Goal: Task Accomplishment & Management: Manage account settings

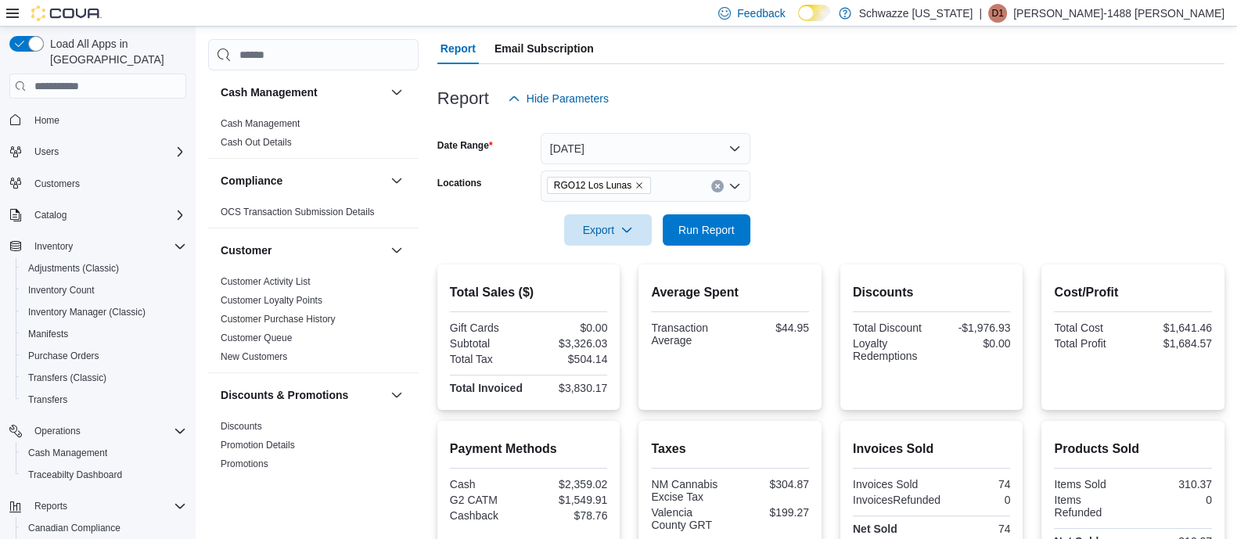
scroll to position [58, 0]
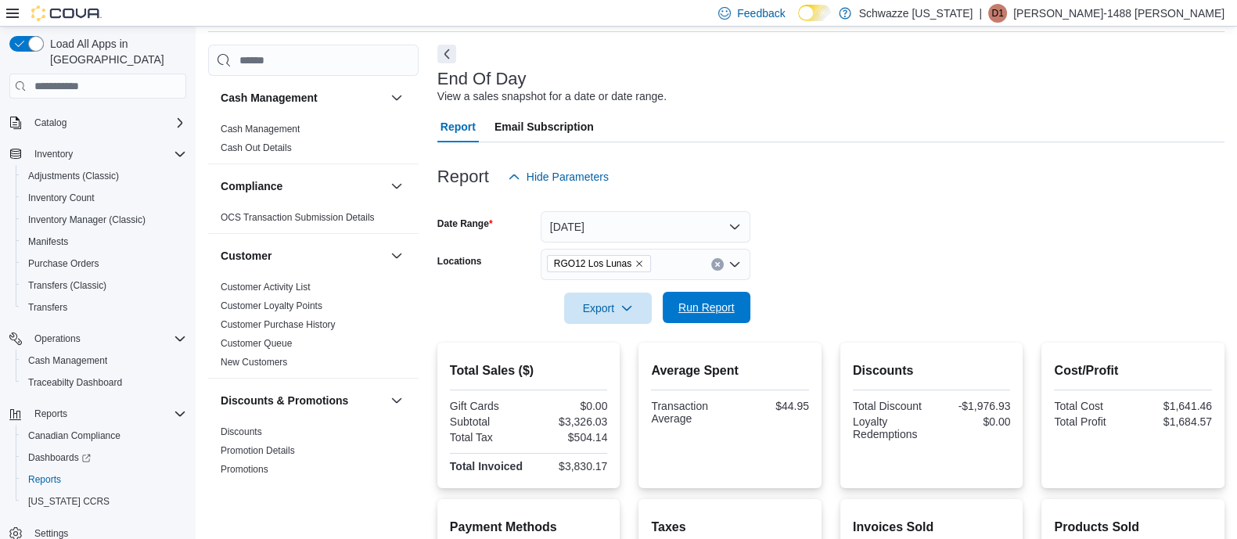
click at [716, 307] on span "Run Report" at bounding box center [706, 308] width 56 height 16
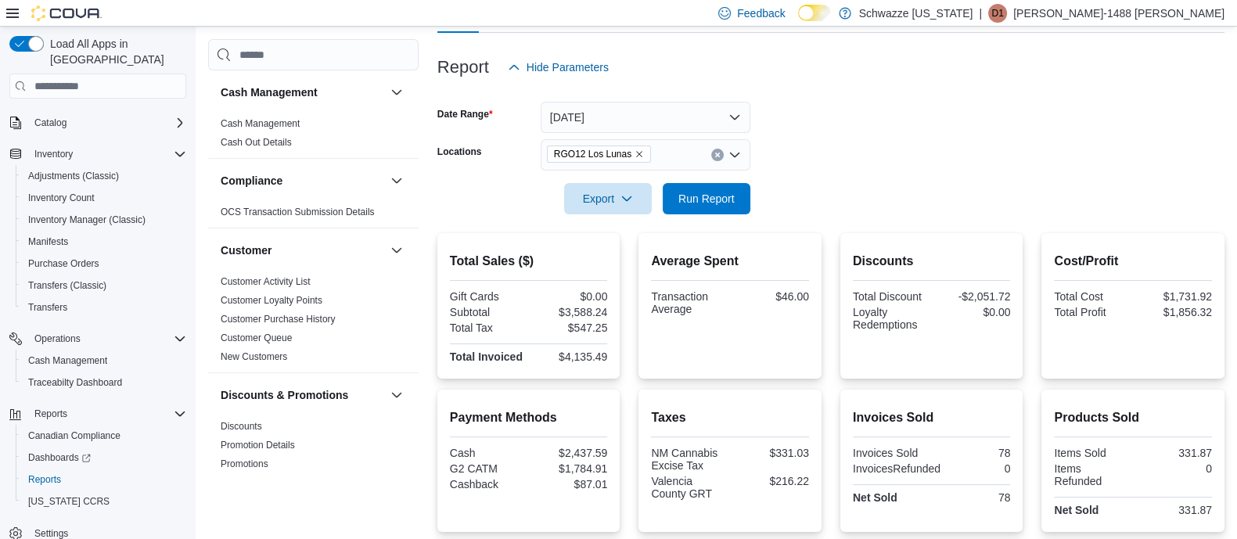
scroll to position [156, 0]
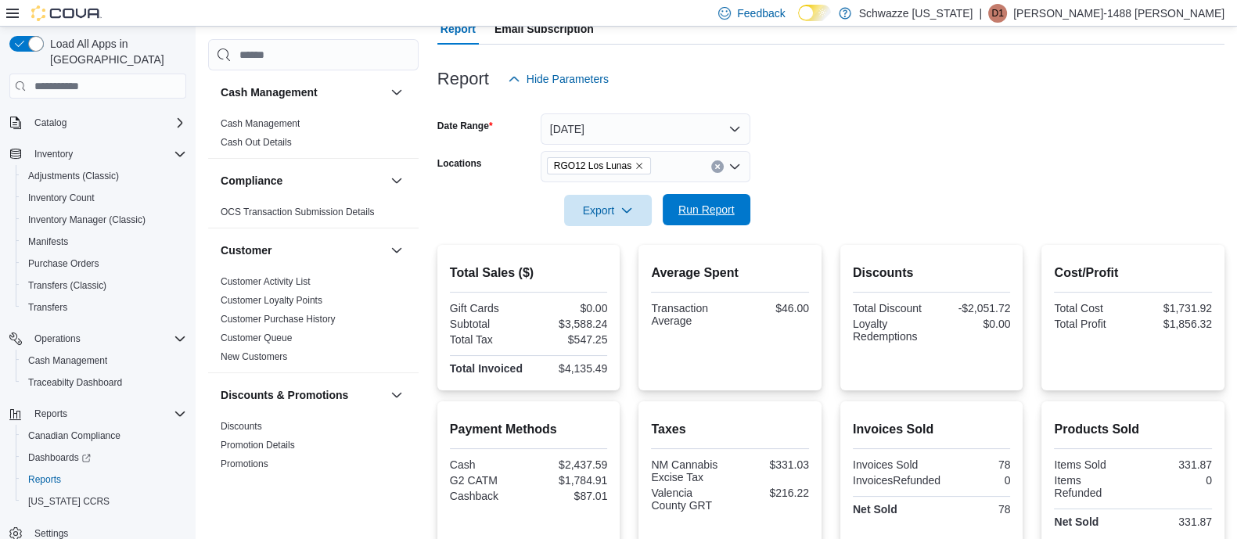
click at [717, 200] on span "Run Report" at bounding box center [706, 209] width 69 height 31
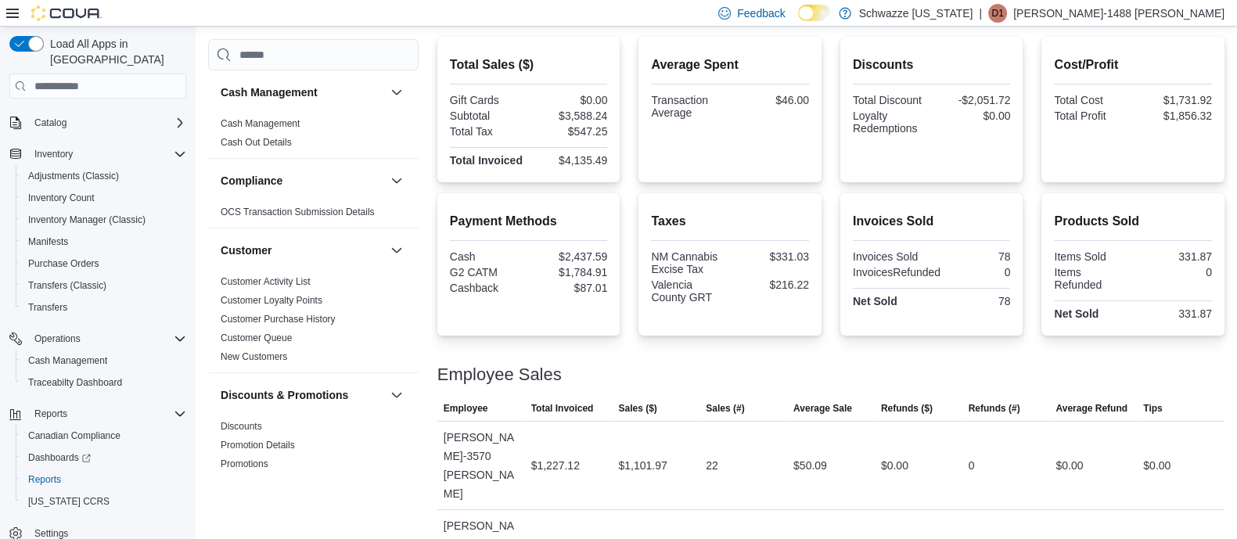
scroll to position [449, 0]
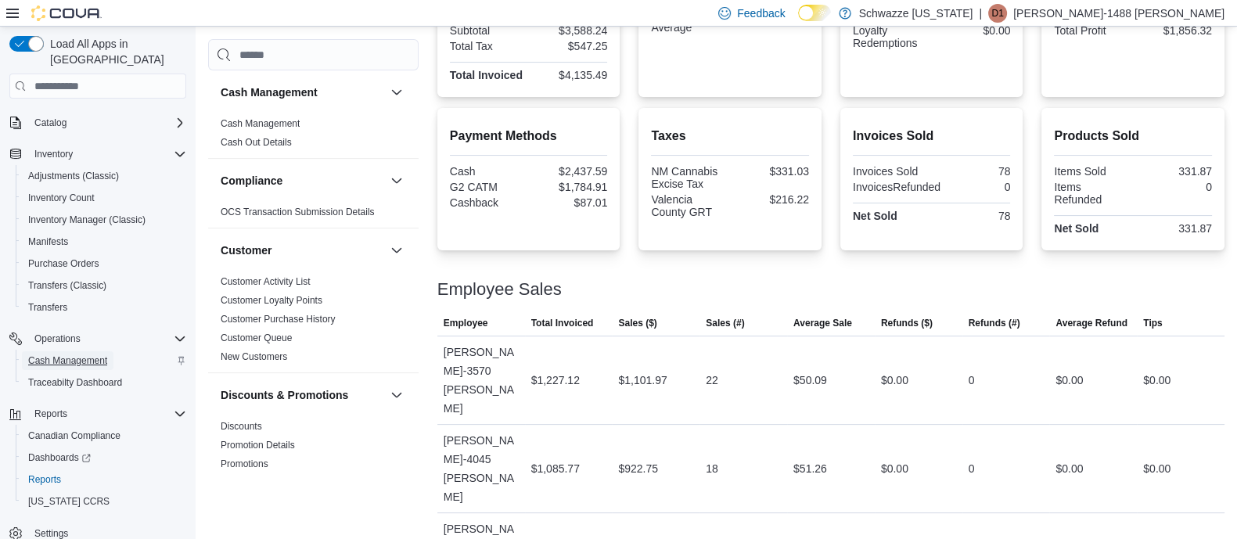
click at [64, 354] on span "Cash Management" at bounding box center [67, 360] width 79 height 13
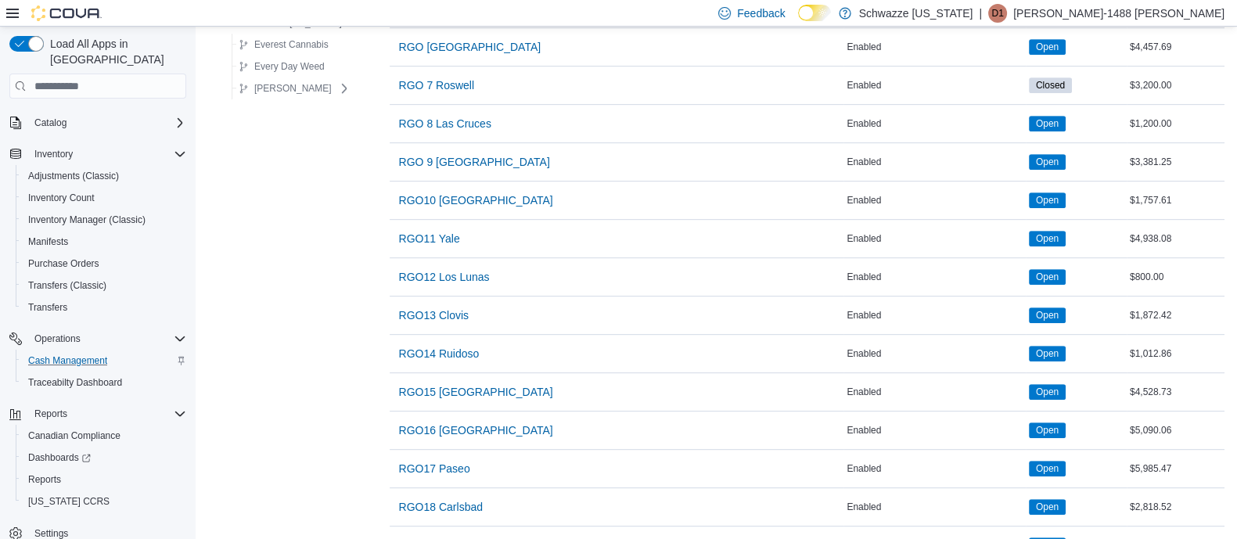
scroll to position [1066, 0]
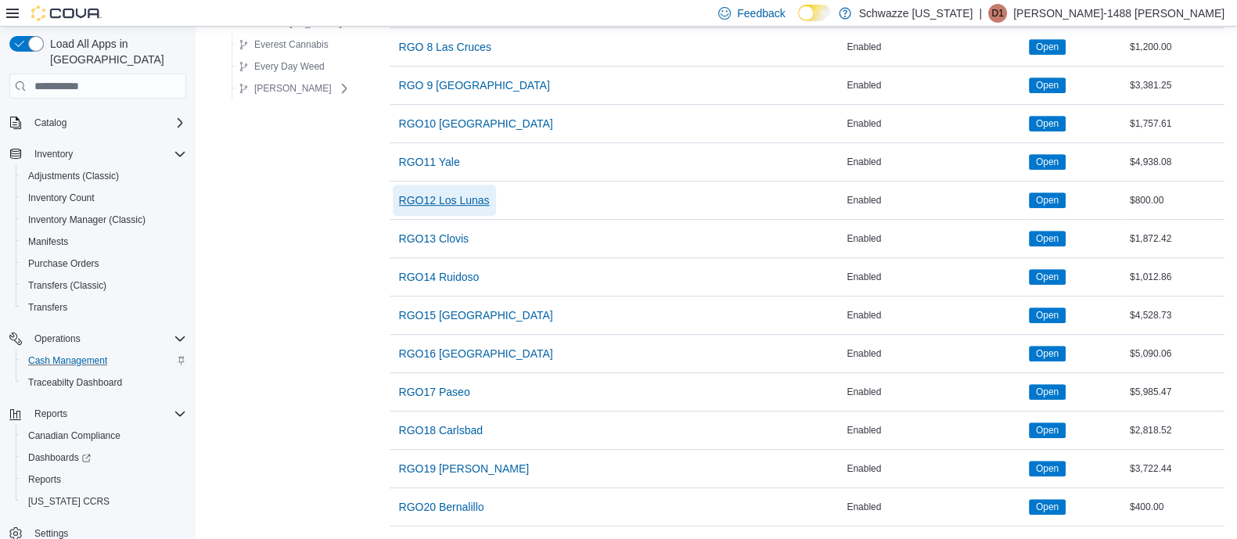
click at [462, 193] on span "RGO12 Los Lunas" at bounding box center [444, 200] width 91 height 16
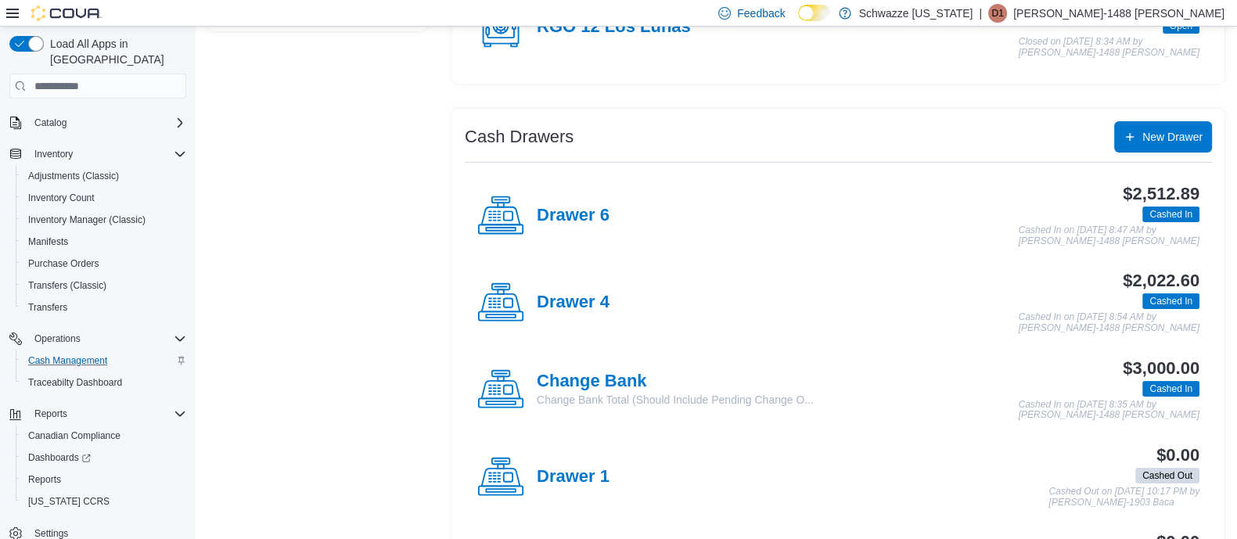
scroll to position [195, 0]
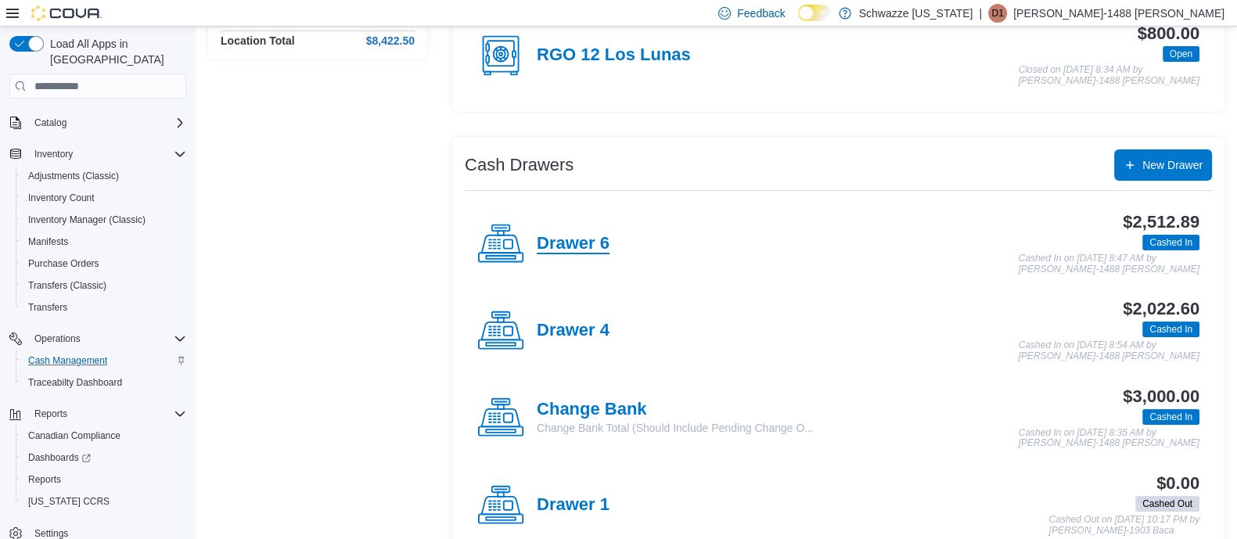
click at [584, 240] on h4 "Drawer 6" at bounding box center [573, 244] width 73 height 20
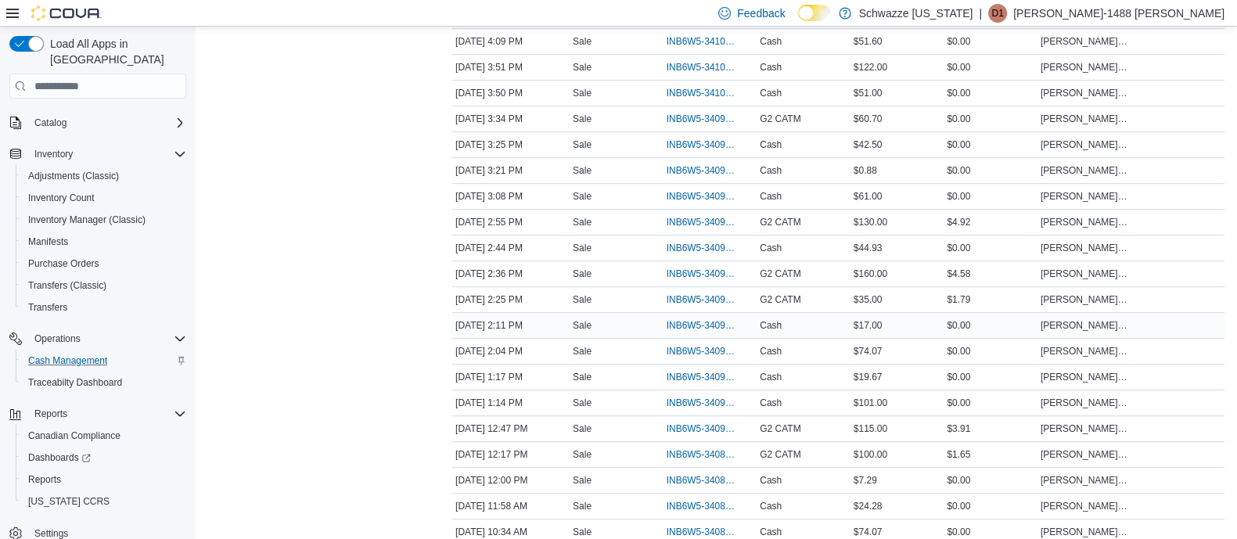
scroll to position [730, 0]
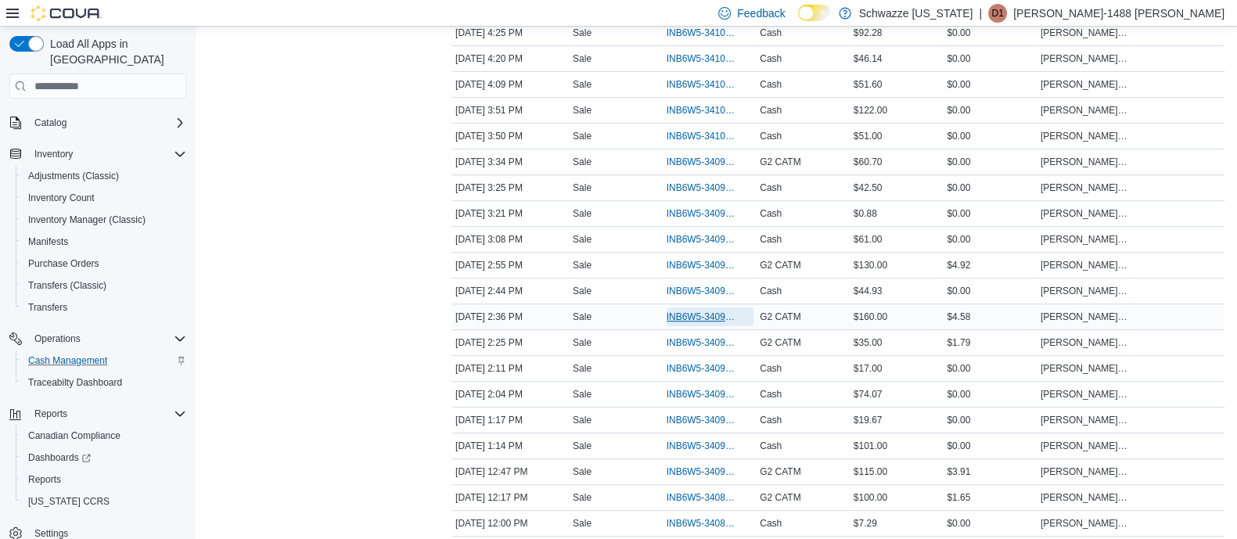
click at [711, 316] on span "INB6W5-3409659" at bounding box center [703, 317] width 72 height 13
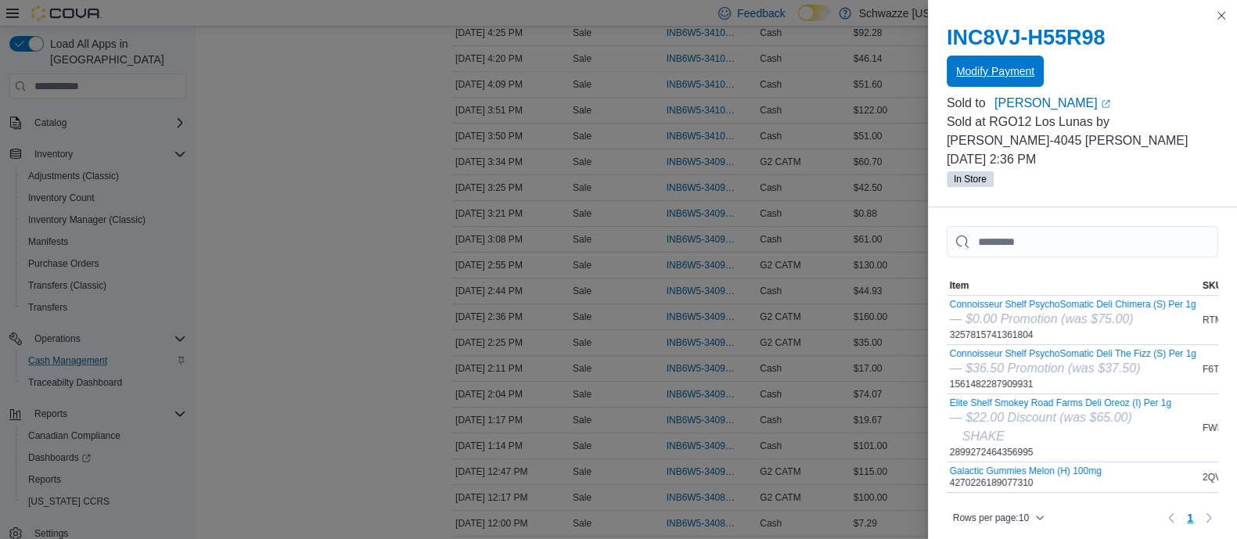
click at [979, 73] on span "Modify Payment" at bounding box center [995, 71] width 78 height 16
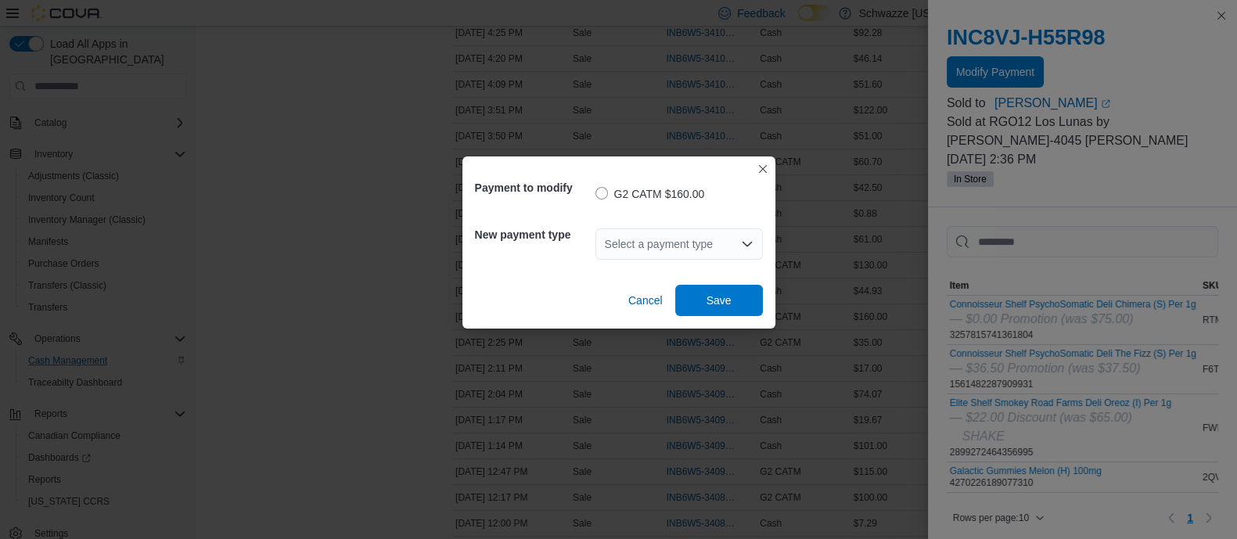
click at [677, 239] on div "Select a payment type" at bounding box center [678, 243] width 167 height 31
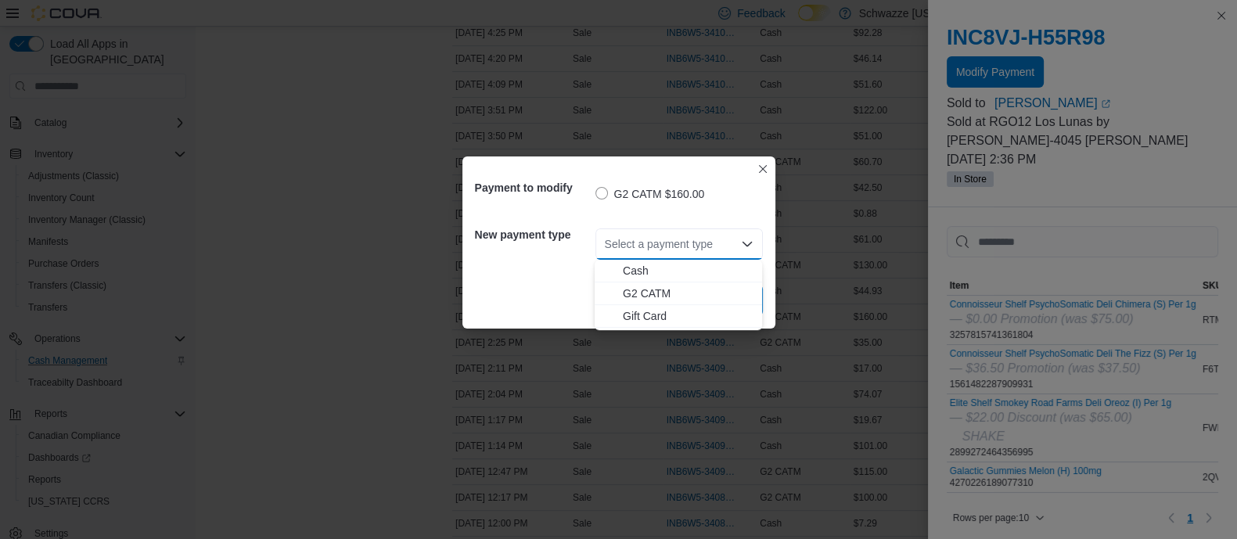
click at [655, 264] on span "Cash" at bounding box center [688, 271] width 130 height 16
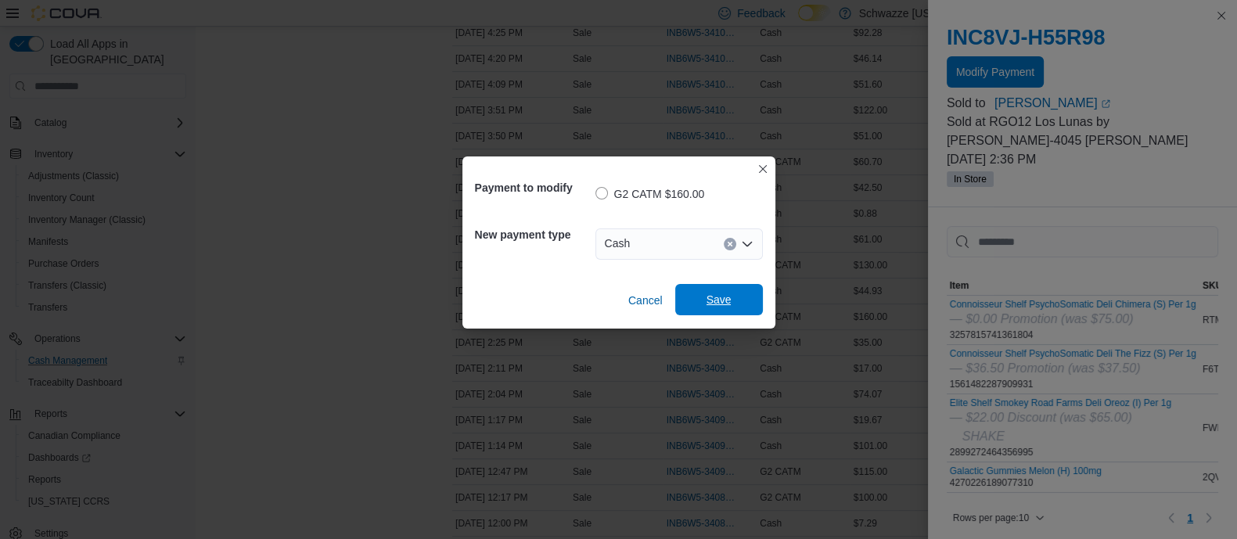
click at [706, 304] on span "Save" at bounding box center [718, 300] width 25 height 16
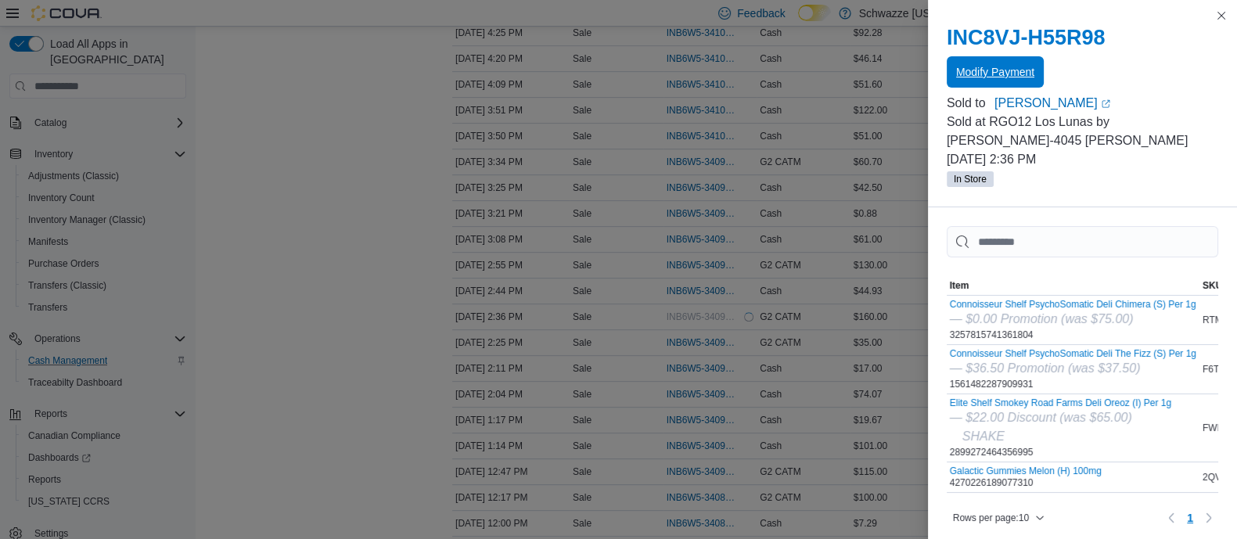
scroll to position [0, 0]
click at [1222, 12] on button "Close this dialog" at bounding box center [1221, 15] width 19 height 19
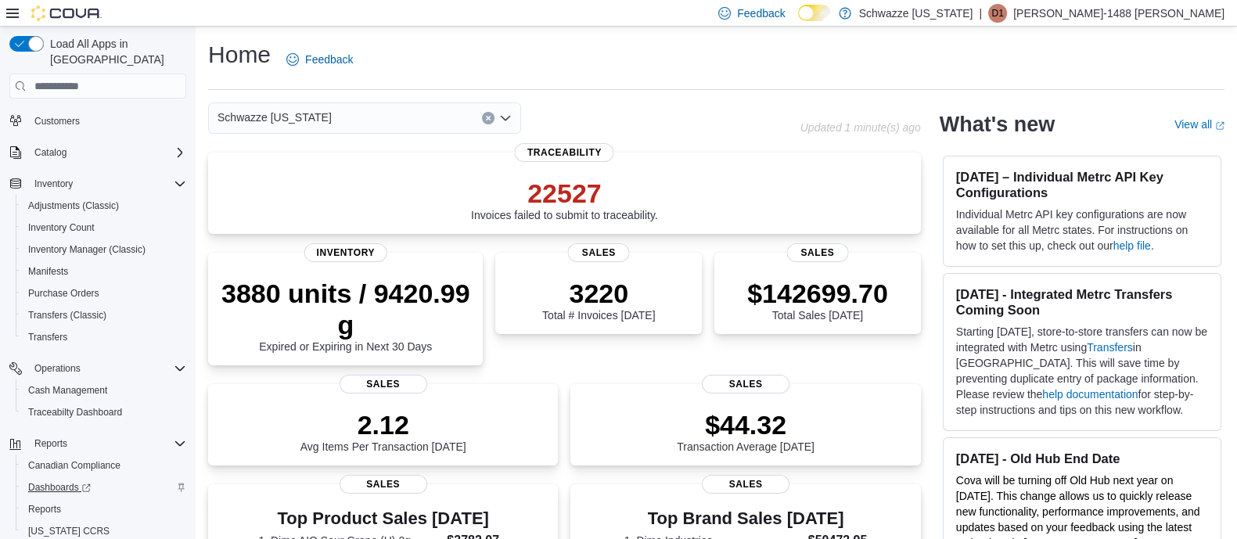
scroll to position [92, 0]
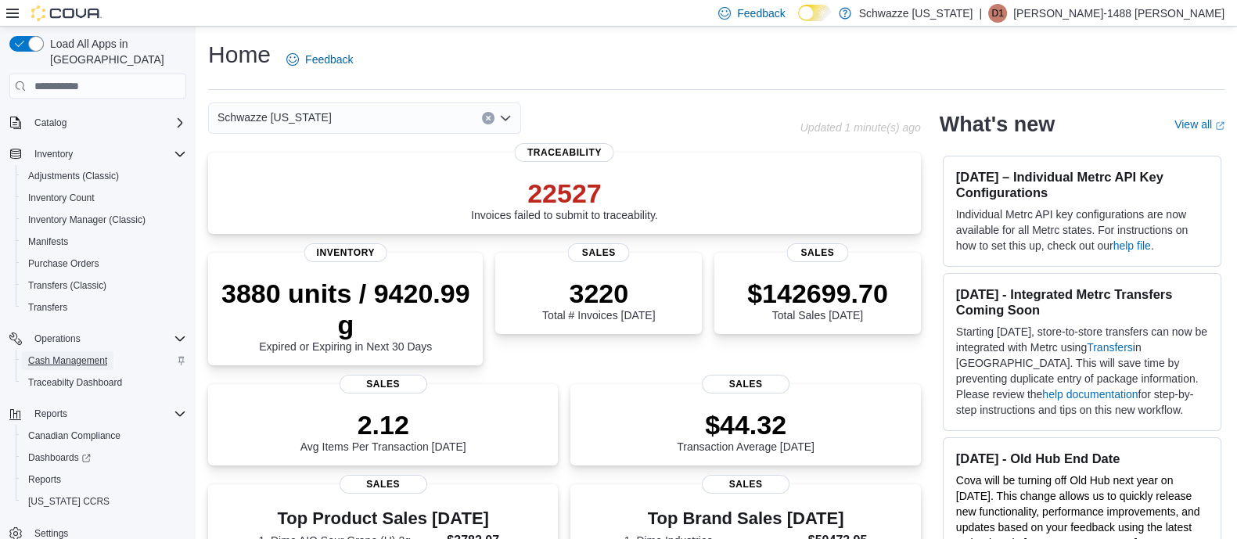
click at [88, 354] on span "Cash Management" at bounding box center [67, 360] width 79 height 13
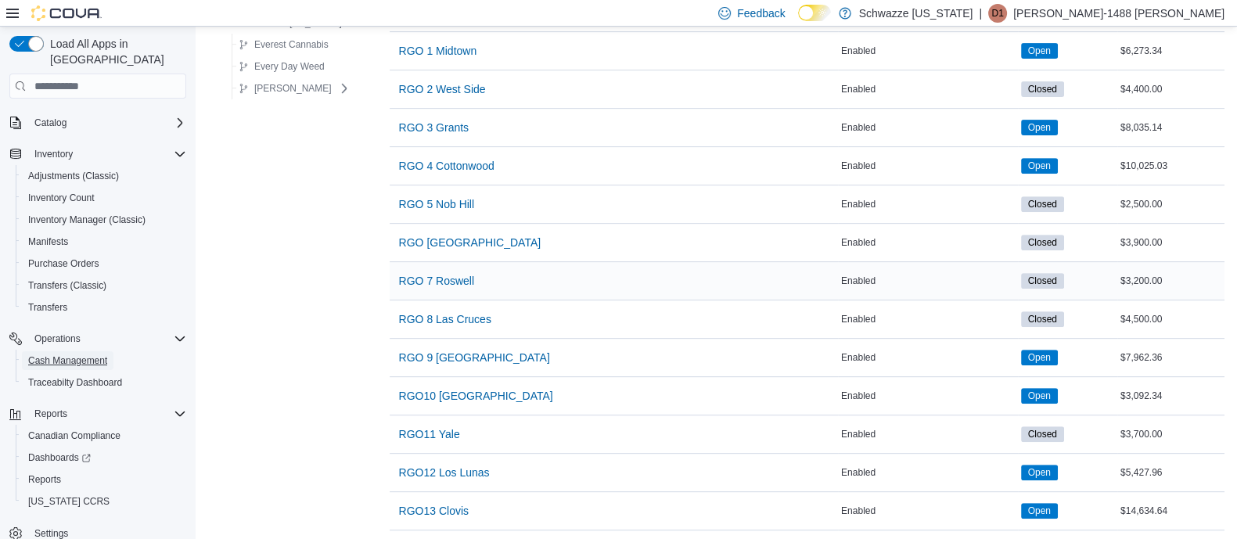
scroll to position [880, 0]
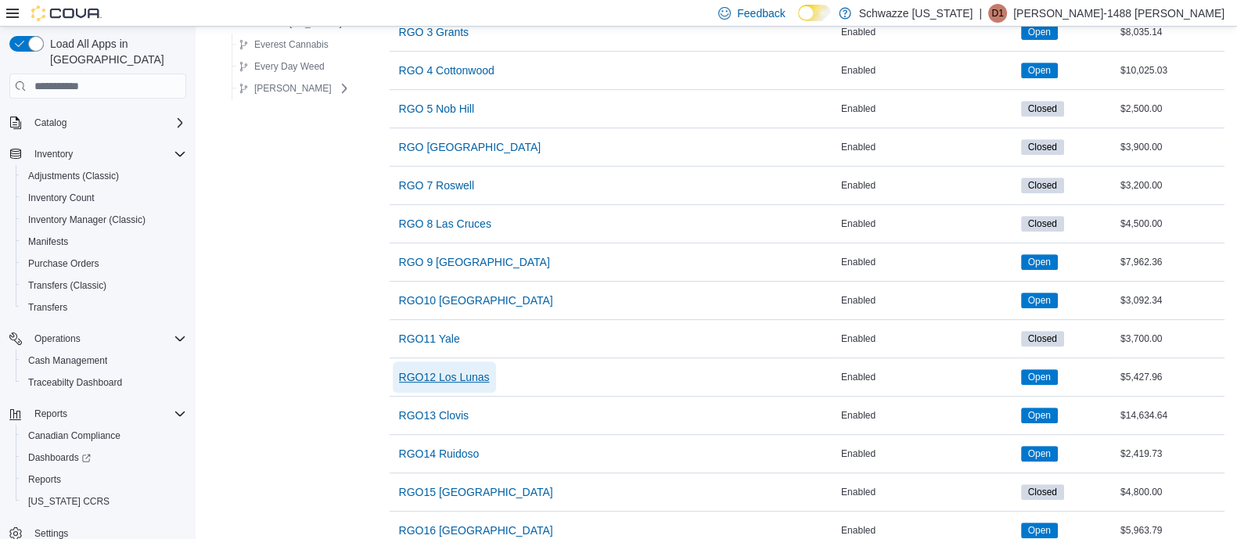
click at [480, 369] on span "RGO12 Los Lunas" at bounding box center [444, 377] width 91 height 16
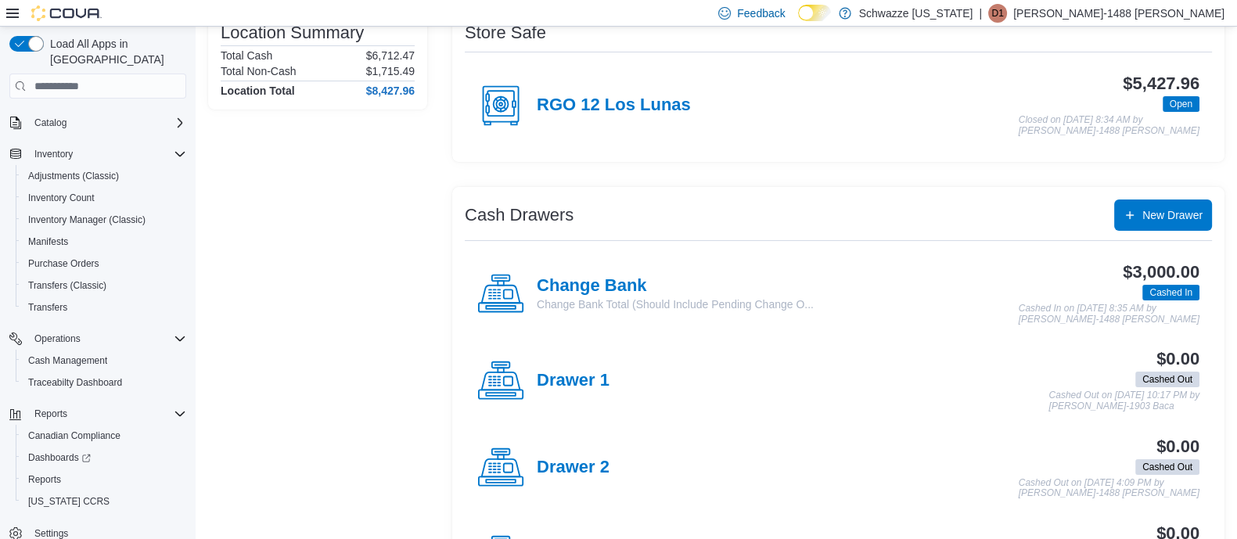
scroll to position [97, 0]
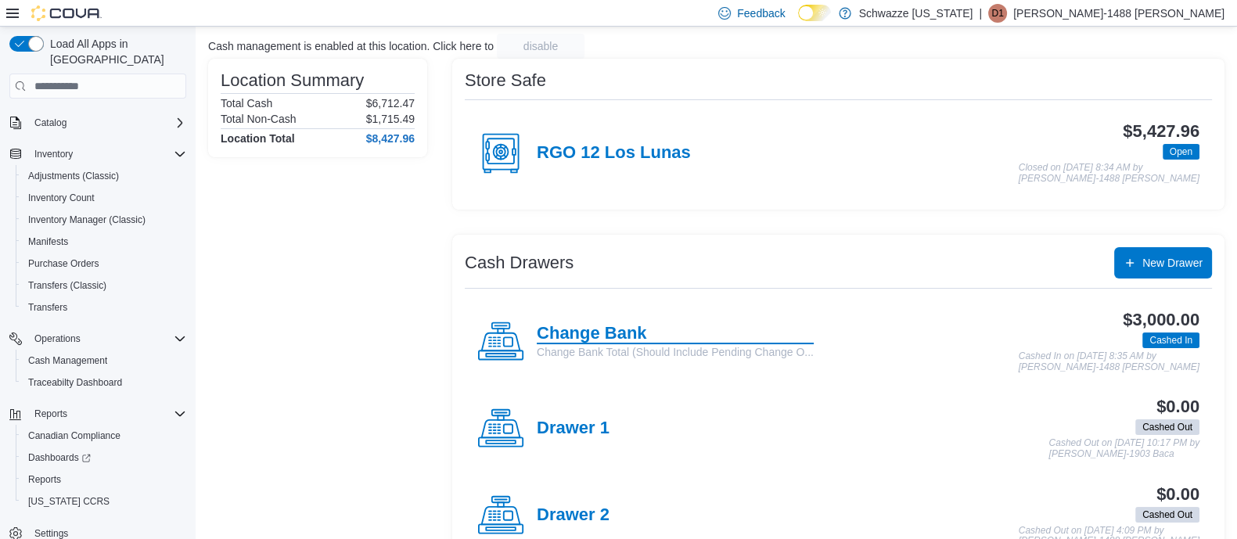
click at [606, 332] on h4 "Change Bank" at bounding box center [675, 334] width 277 height 20
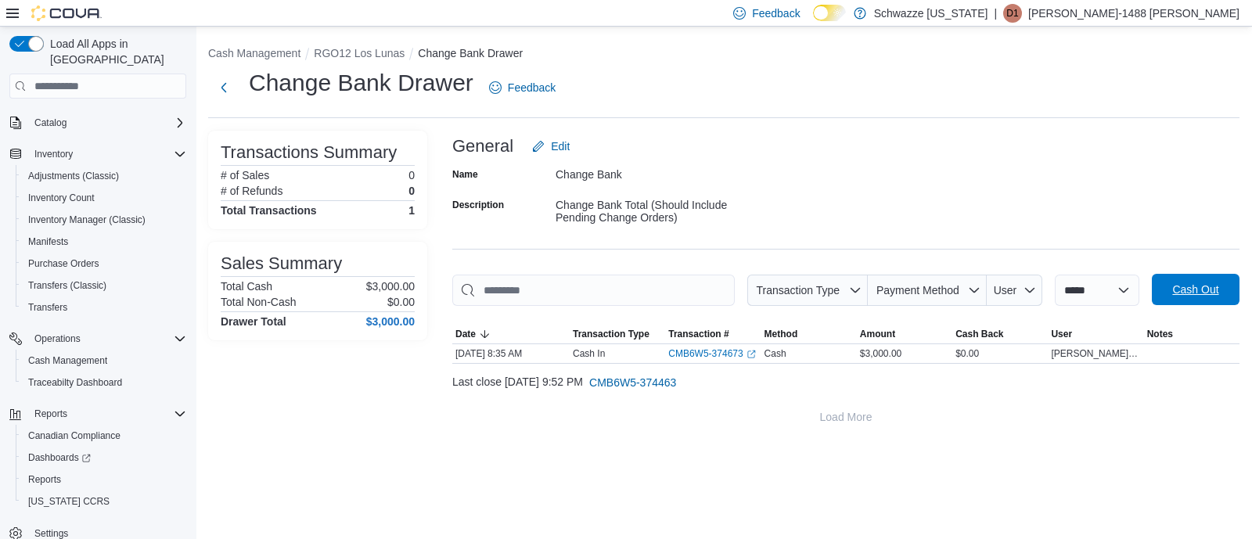
click at [1193, 300] on span "Cash Out" at bounding box center [1195, 289] width 69 height 31
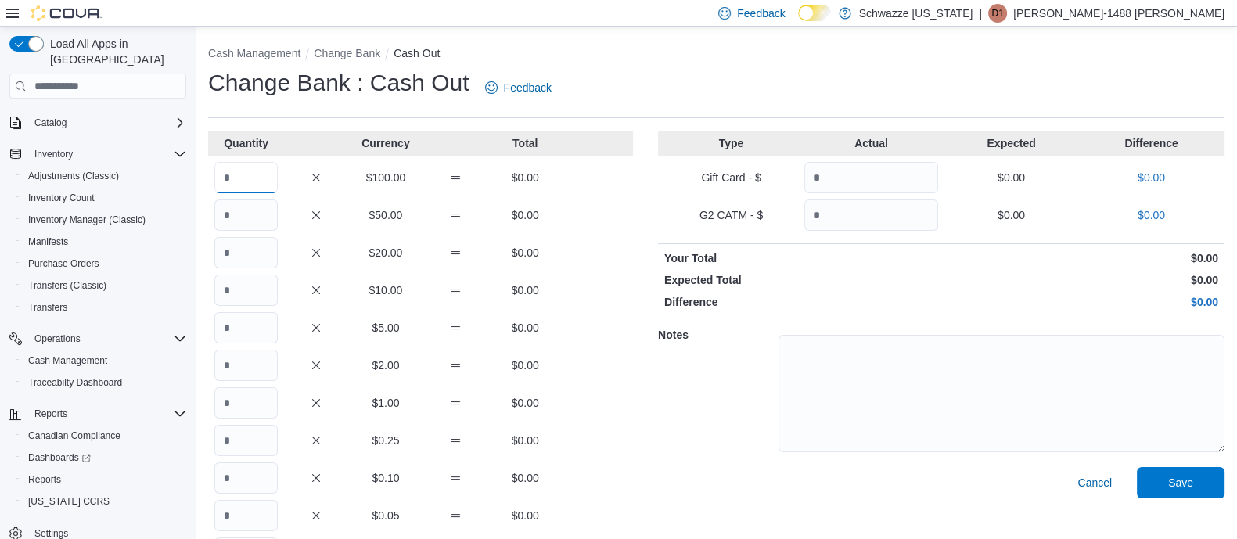
click at [271, 189] on input "Quantity" at bounding box center [245, 177] width 63 height 31
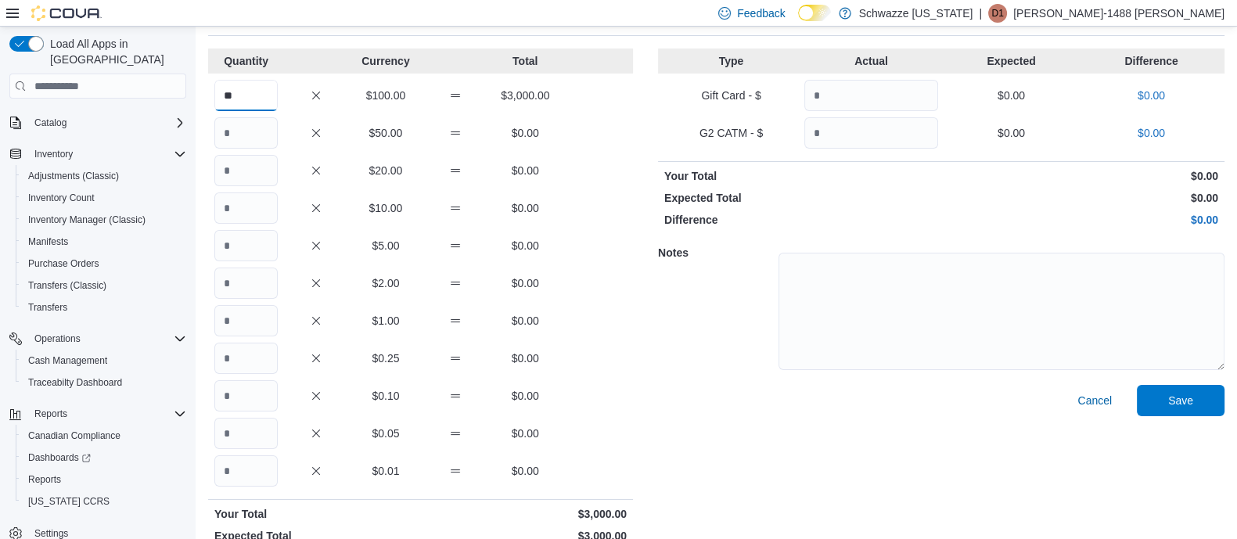
scroll to position [128, 0]
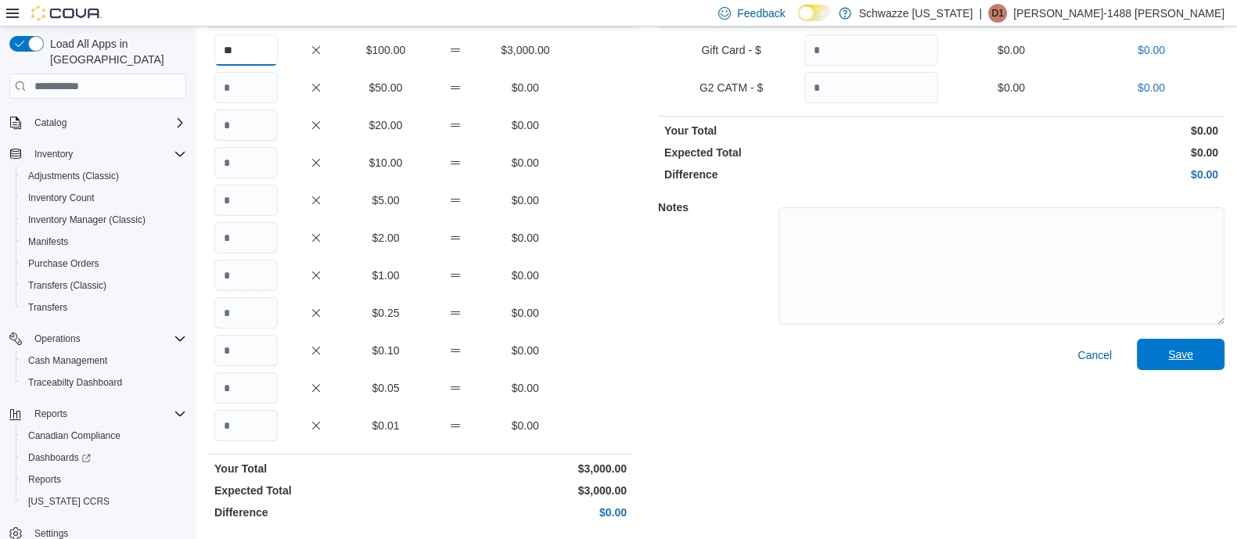
type input "**"
click at [1190, 358] on span "Save" at bounding box center [1180, 355] width 25 height 16
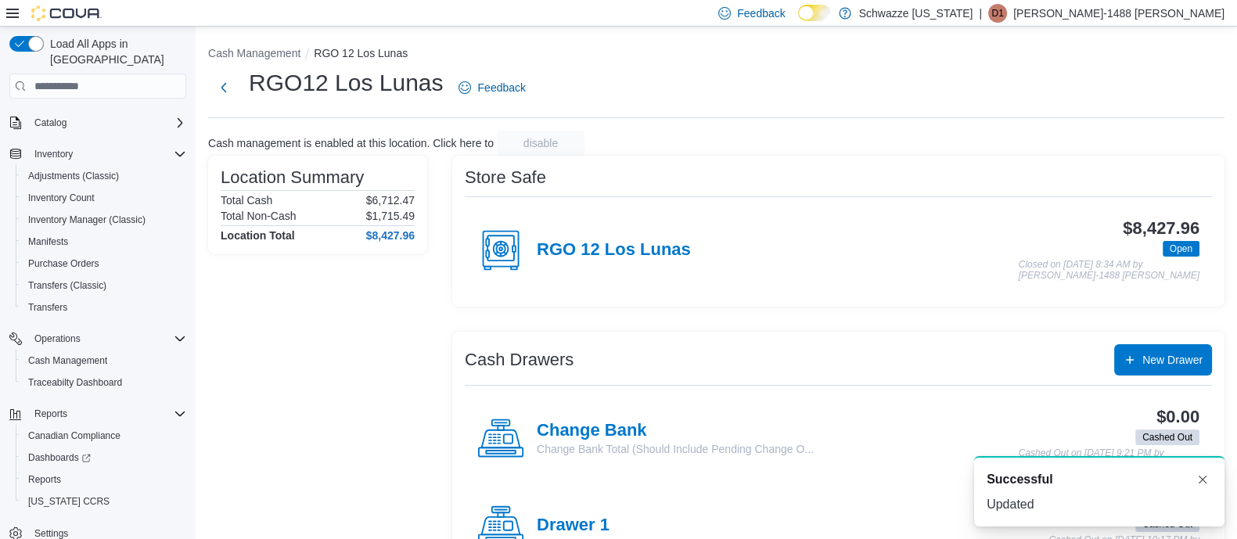
click at [654, 229] on div "RGO 12 Los Lunas" at bounding box center [584, 250] width 214 height 47
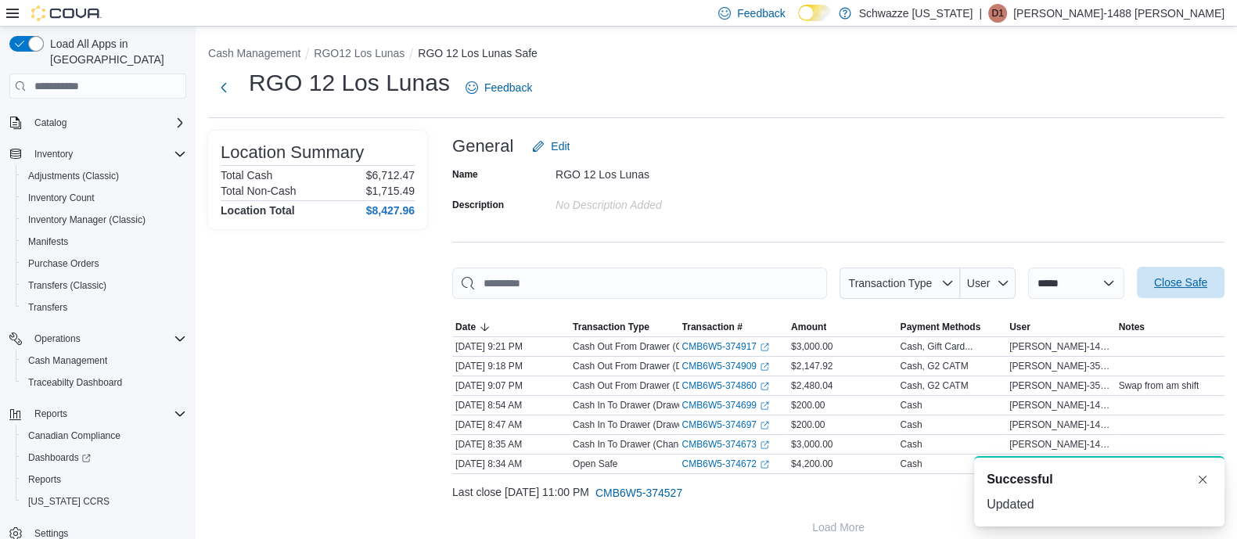
click at [1188, 272] on span "Close Safe" at bounding box center [1180, 282] width 69 height 31
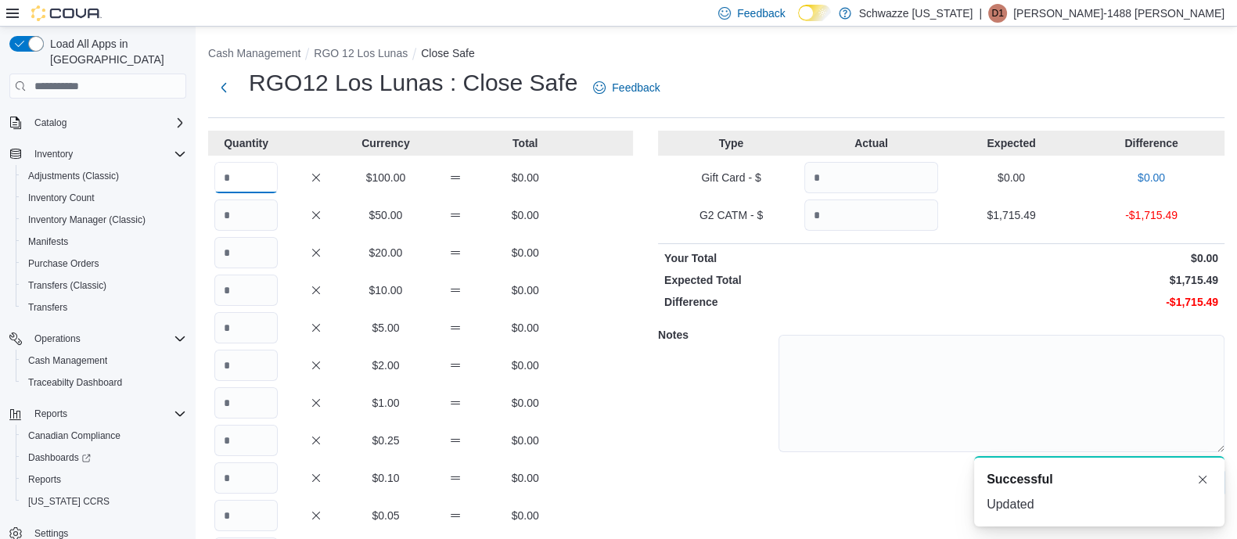
click at [250, 169] on input "Quantity" at bounding box center [245, 177] width 63 height 31
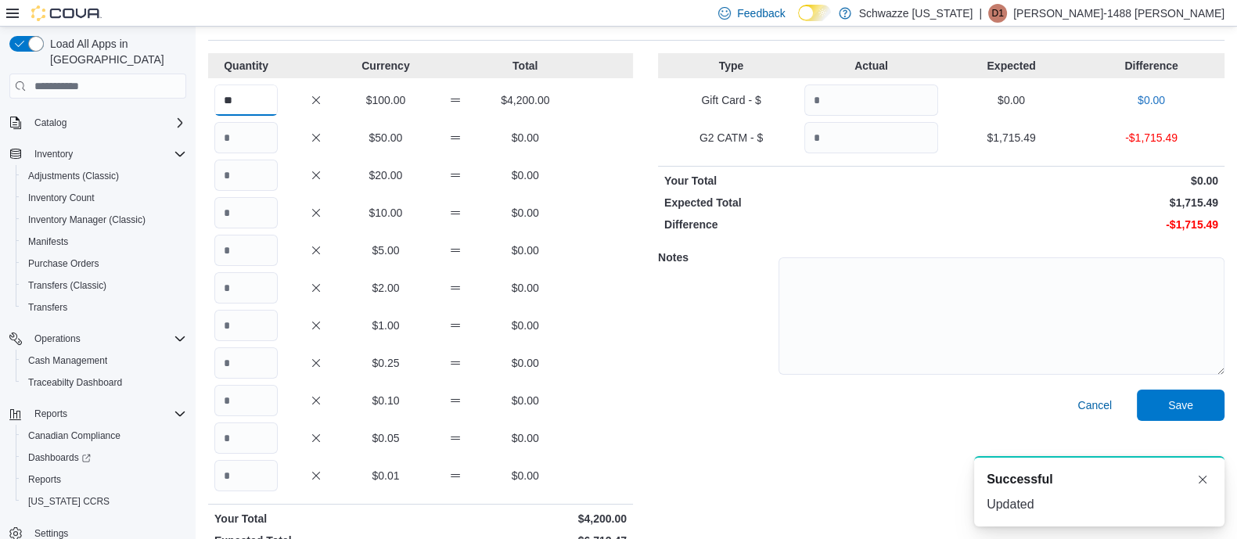
scroll to position [128, 0]
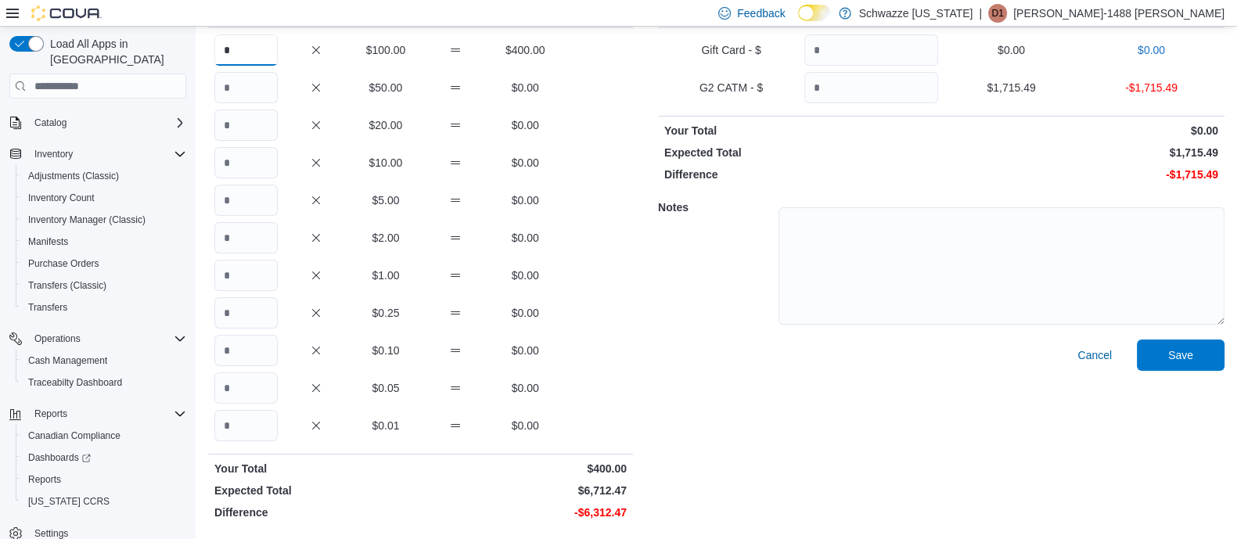
type input "*"
click at [254, 422] on input "Quantity" at bounding box center [245, 425] width 63 height 31
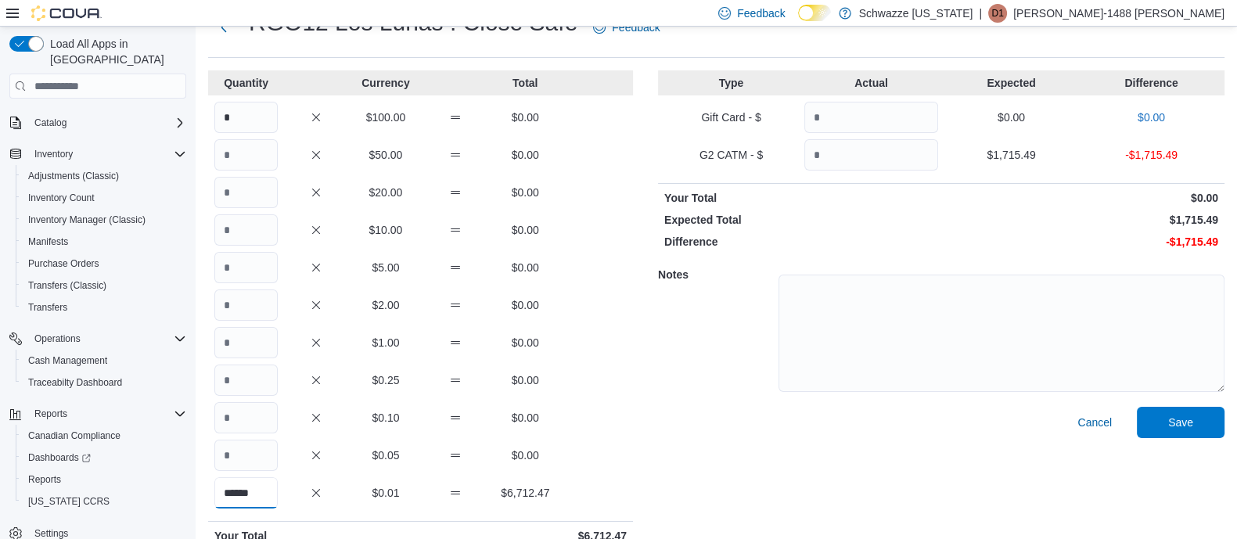
scroll to position [30, 0]
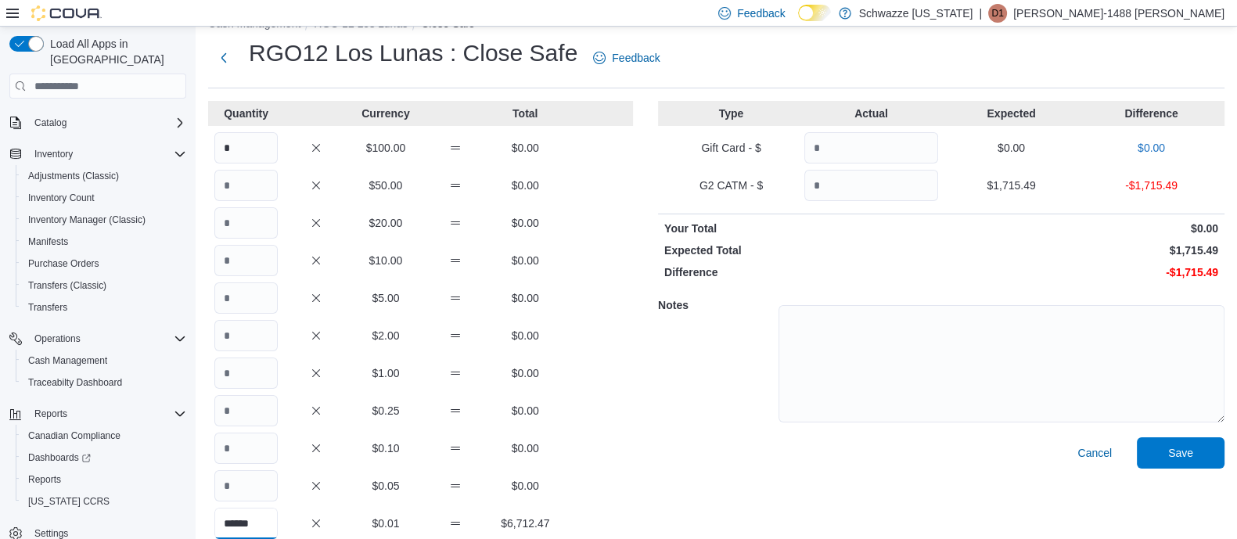
type input "******"
click at [869, 181] on input "Quantity" at bounding box center [871, 185] width 134 height 31
type input "*******"
click at [1193, 454] on span "Save" at bounding box center [1180, 452] width 25 height 16
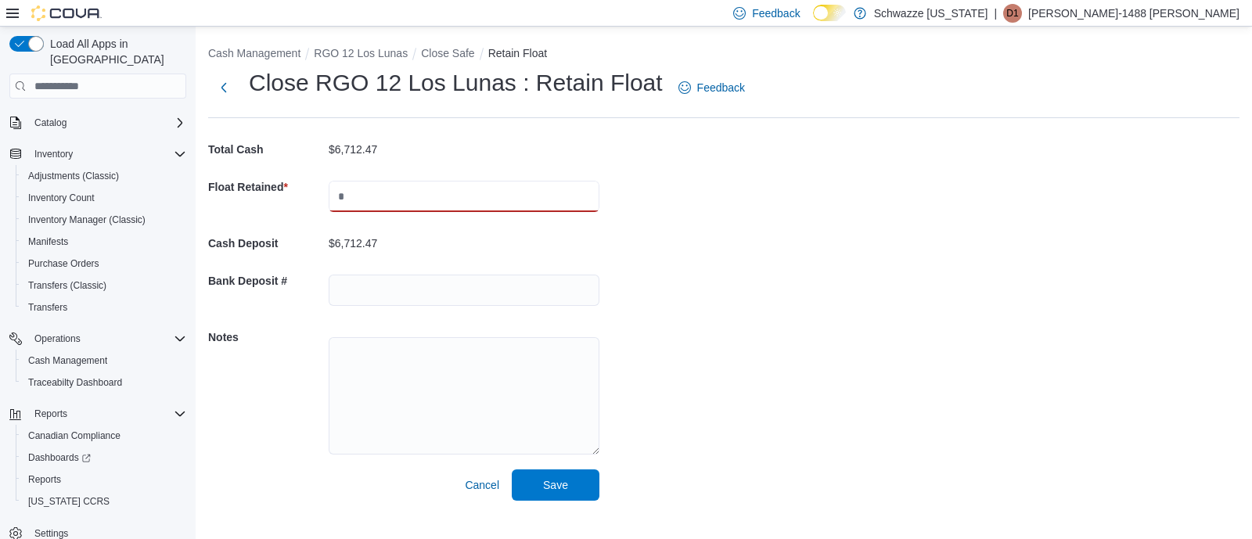
click at [477, 189] on input "text" at bounding box center [464, 196] width 271 height 31
type input "****"
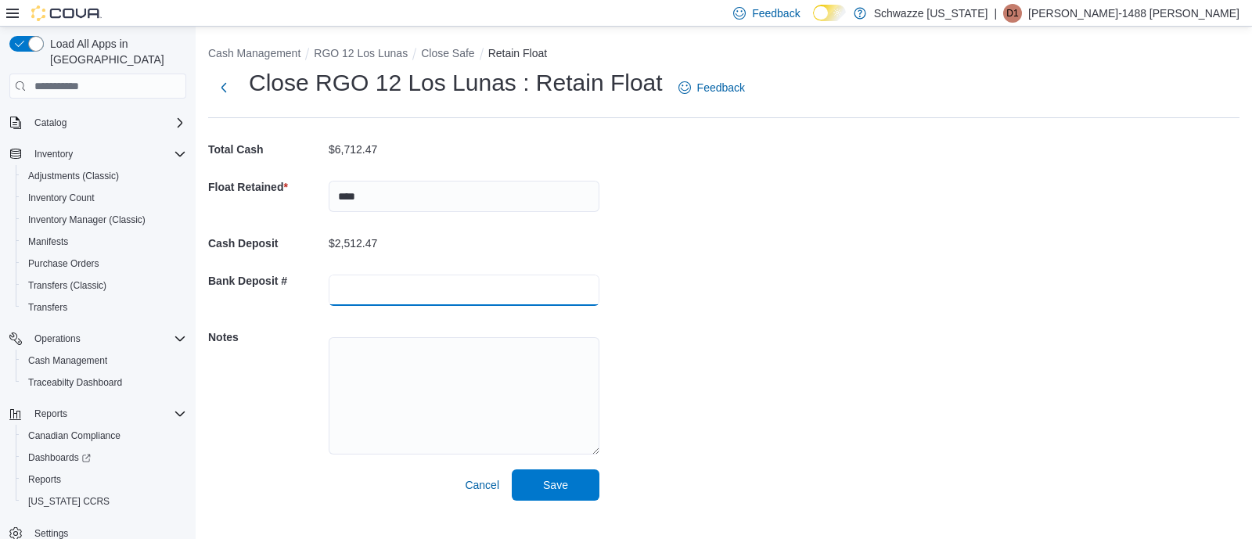
click at [349, 288] on input "text" at bounding box center [464, 290] width 271 height 31
type input "*******"
click at [536, 488] on span "Save" at bounding box center [555, 484] width 69 height 31
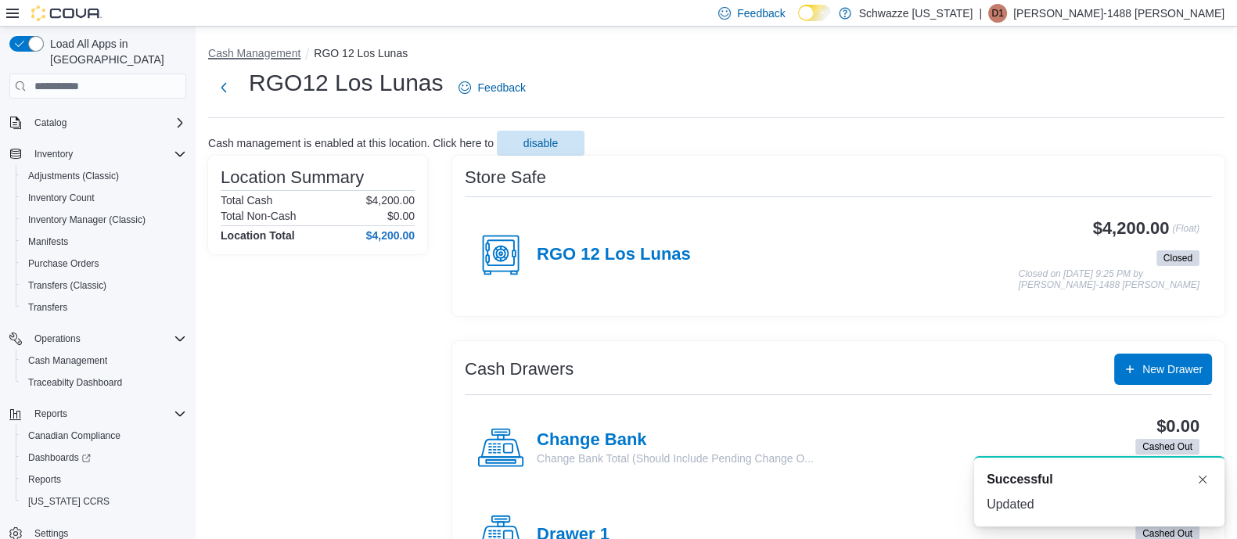
click at [289, 56] on button "Cash Management" at bounding box center [254, 53] width 92 height 13
